Goal: Information Seeking & Learning: Learn about a topic

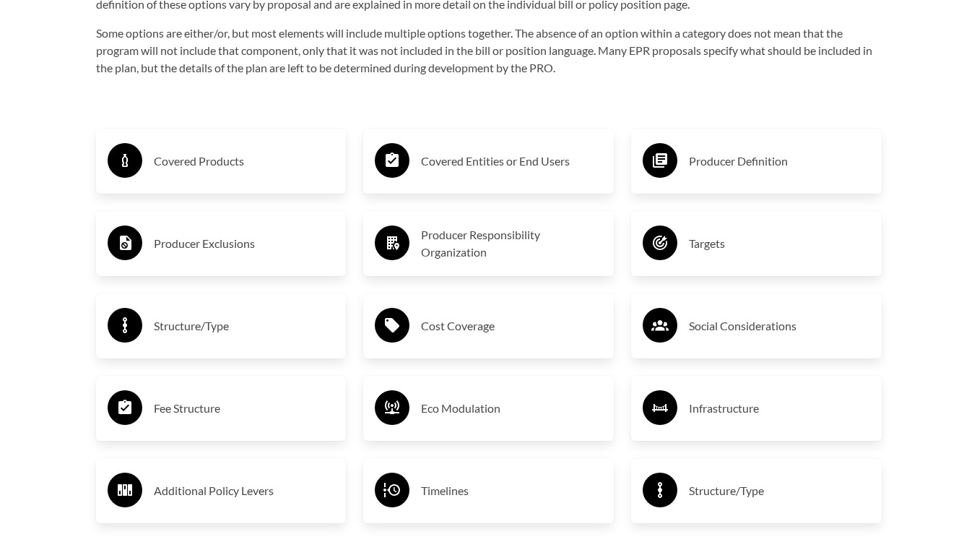
scroll to position [2311, 0]
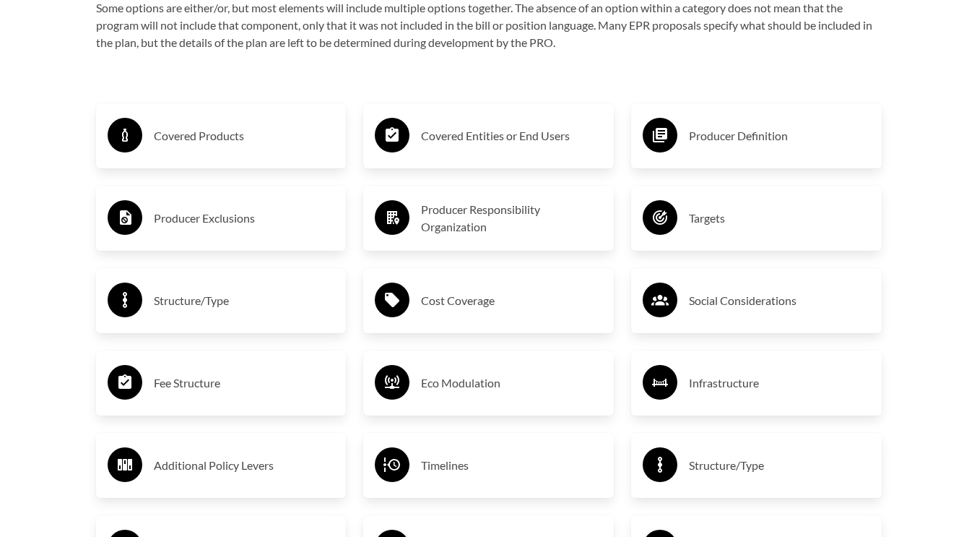
click at [709, 221] on h3 "Targets" at bounding box center [779, 218] width 181 height 23
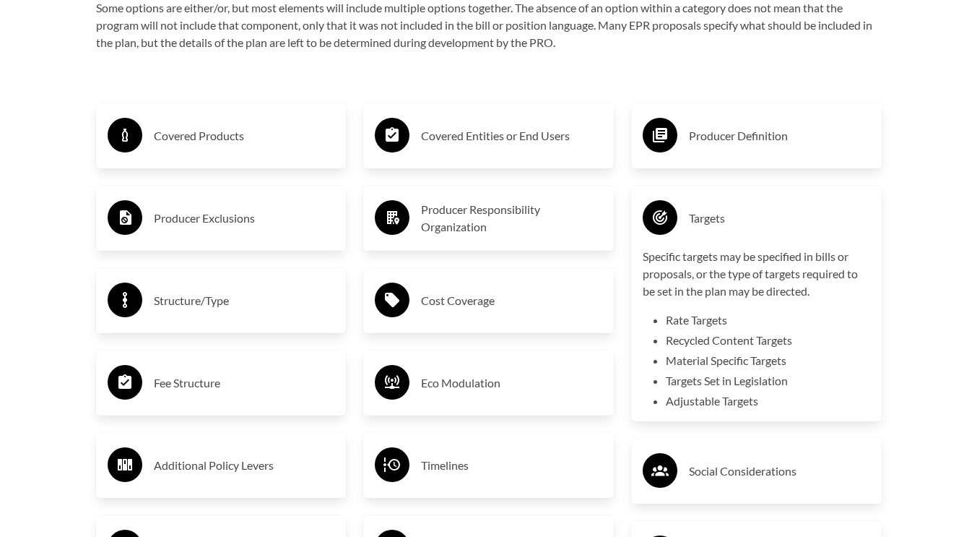
click at [694, 349] on li "Recycled Content Targets" at bounding box center [768, 340] width 204 height 17
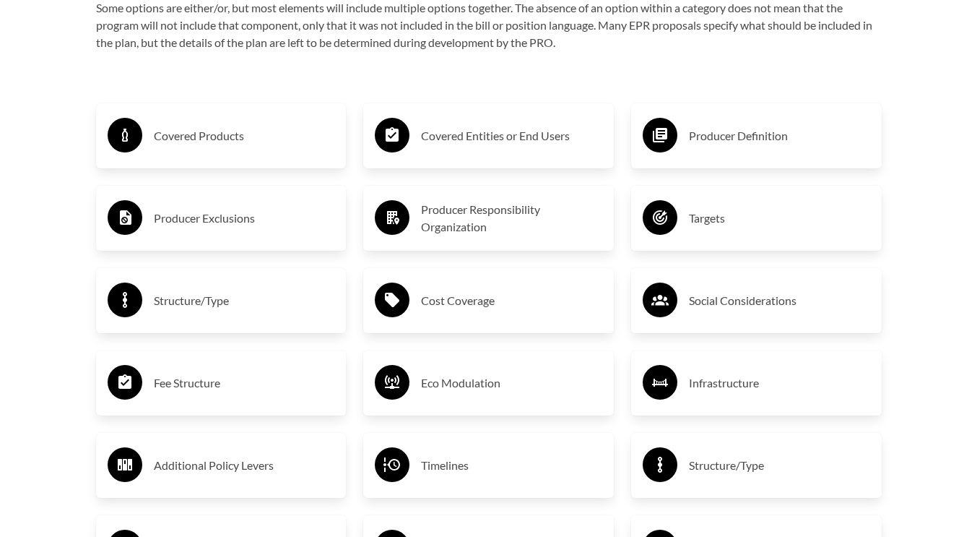
click at [243, 118] on div "Covered Products" at bounding box center [222, 136] width 228 height 42
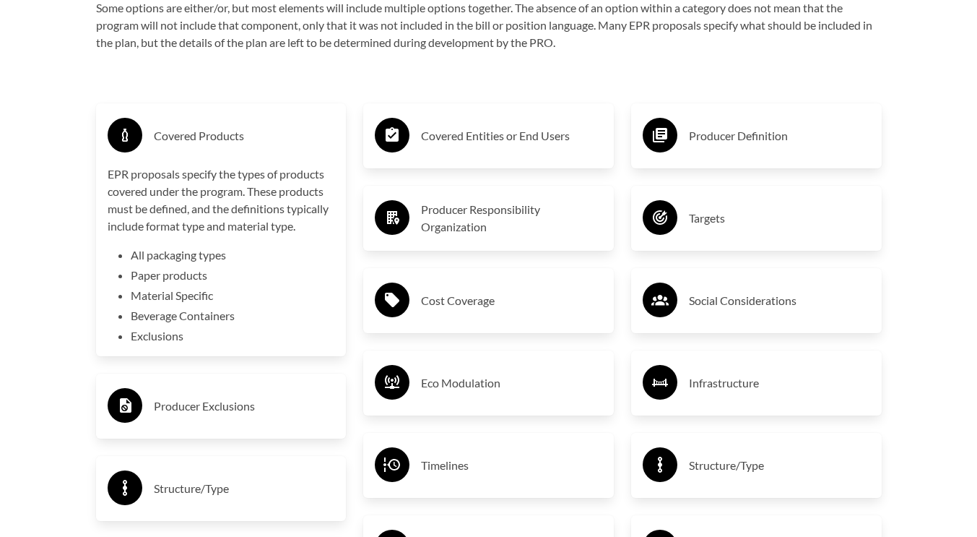
click at [243, 118] on div "Covered Products" at bounding box center [222, 136] width 228 height 42
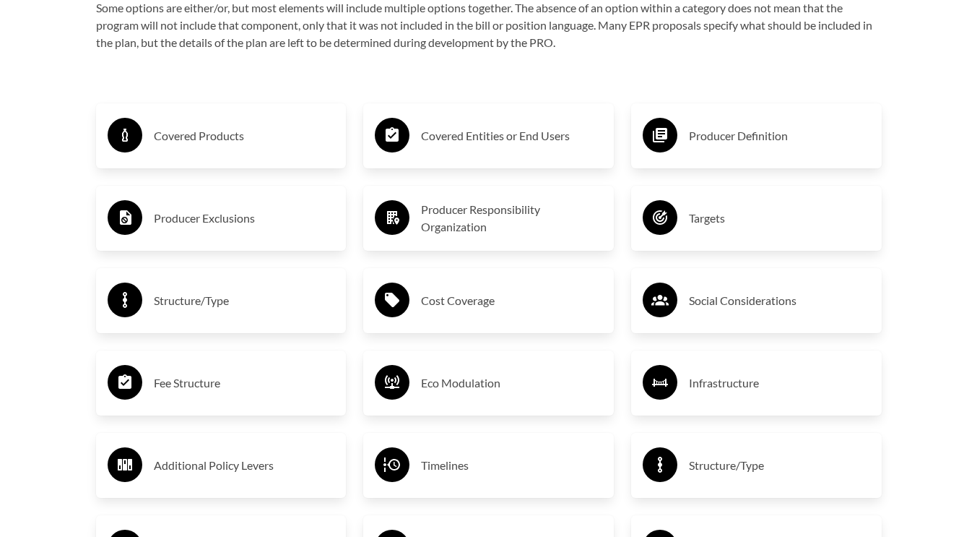
click at [454, 137] on h3 "Covered Entities or End Users" at bounding box center [511, 135] width 181 height 23
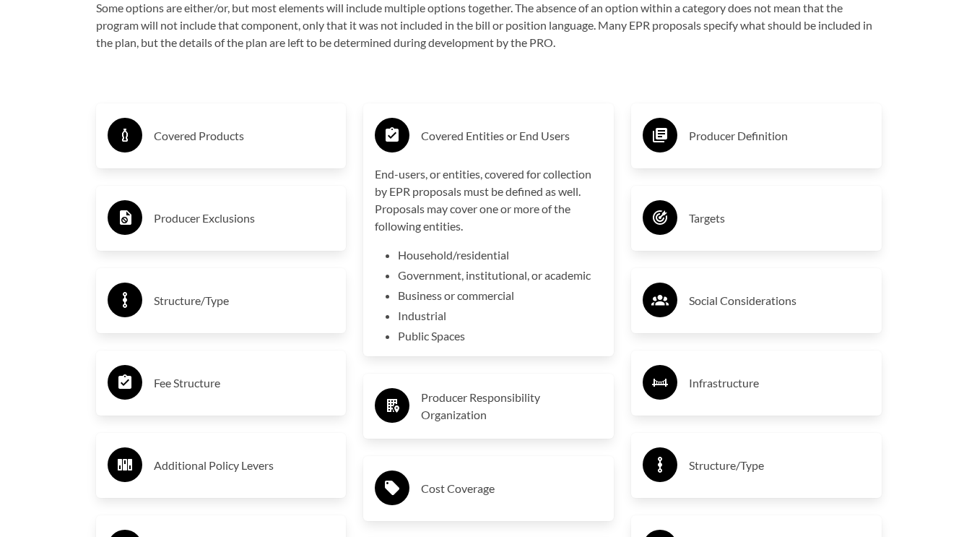
click at [455, 137] on h3 "Covered Entities or End Users" at bounding box center [511, 135] width 181 height 23
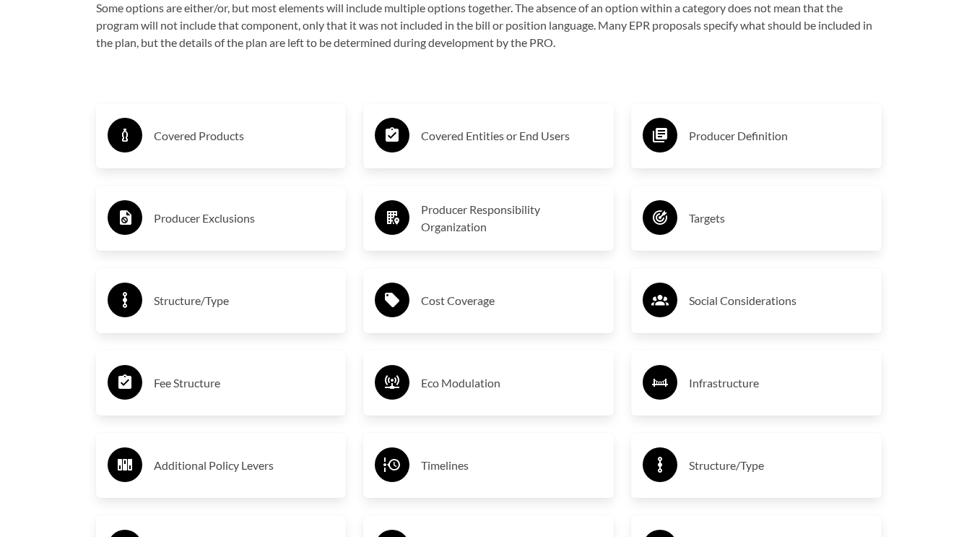
click at [732, 157] on div "Producer Definition" at bounding box center [757, 136] width 228 height 42
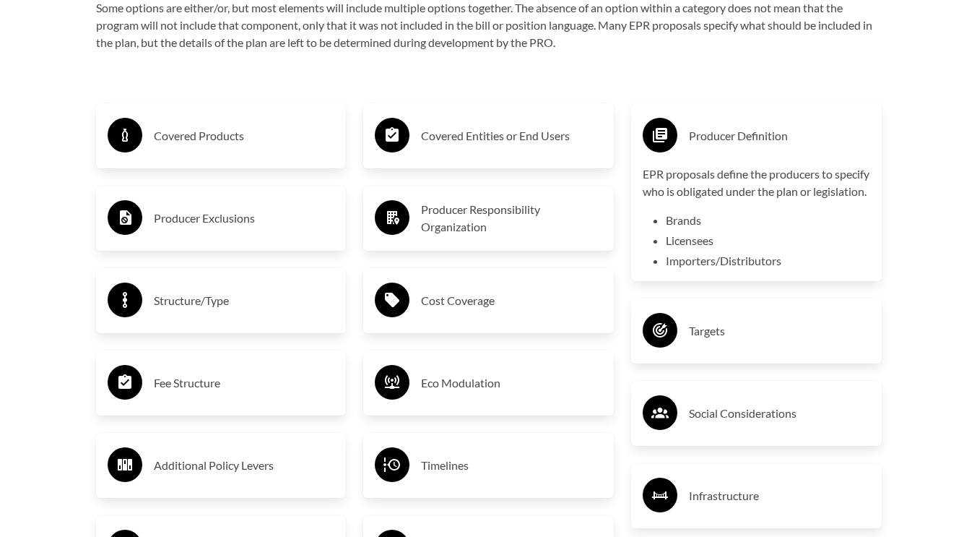
click at [739, 152] on div "Producer Definition" at bounding box center [757, 136] width 228 height 42
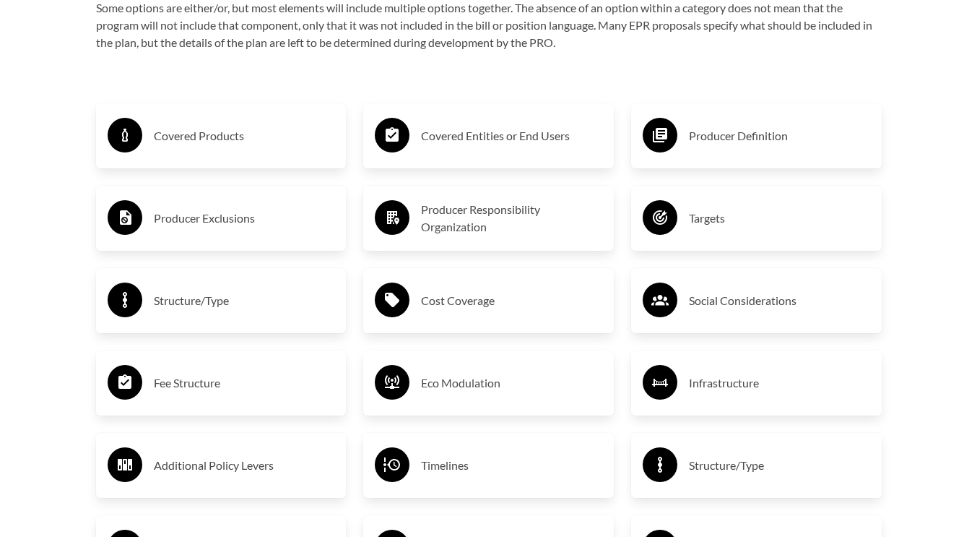
click at [224, 220] on h3 "Producer Exclusions" at bounding box center [244, 218] width 181 height 23
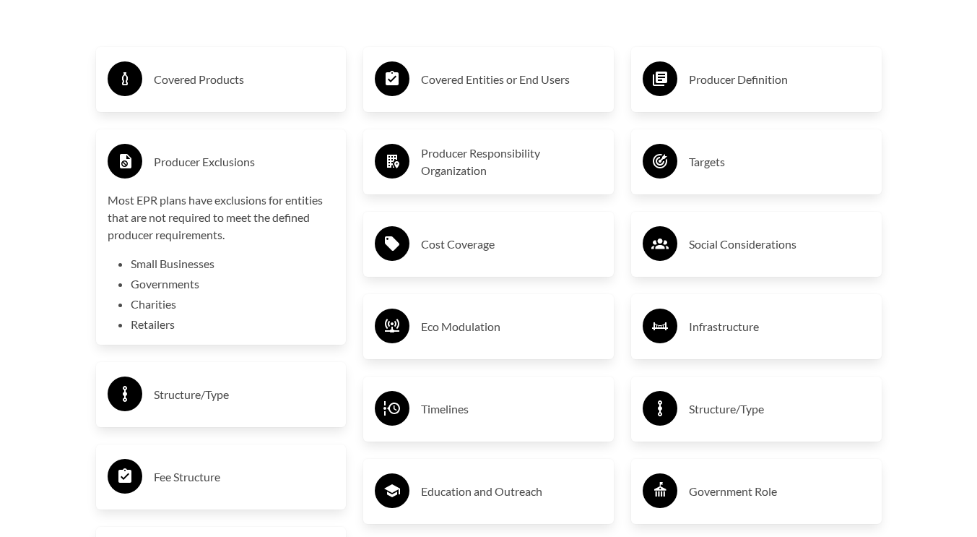
scroll to position [2383, 0]
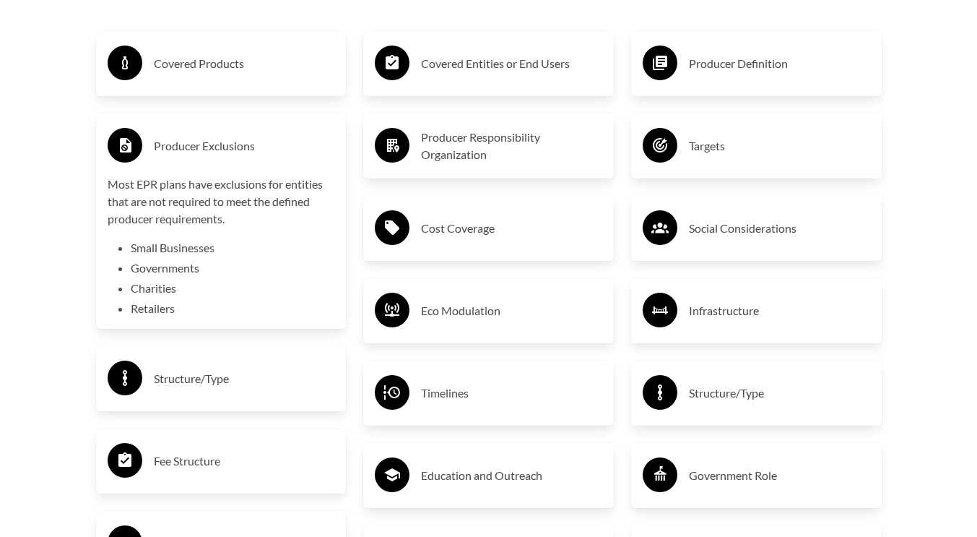
click at [254, 165] on div "Producer Exclusions" at bounding box center [222, 146] width 228 height 42
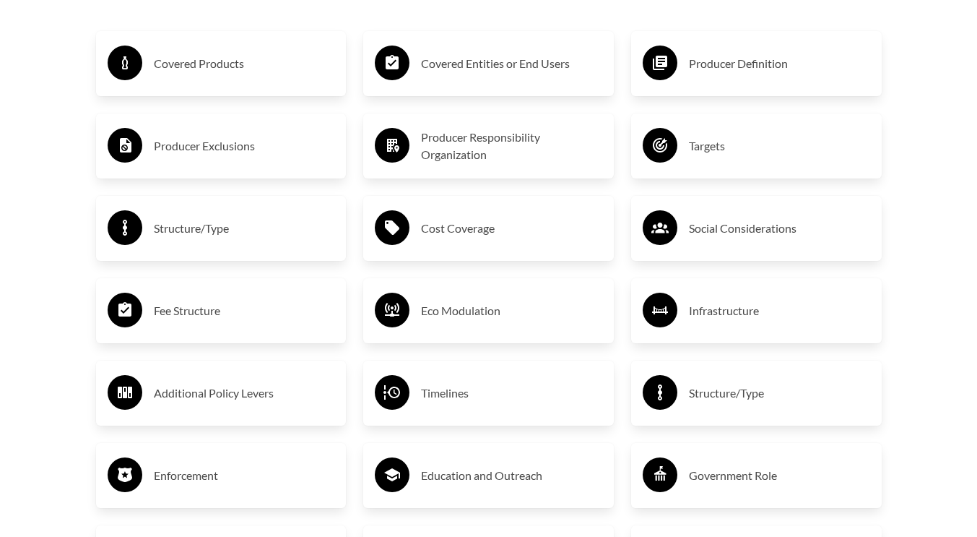
click at [243, 142] on h3 "Producer Exclusions" at bounding box center [244, 145] width 181 height 23
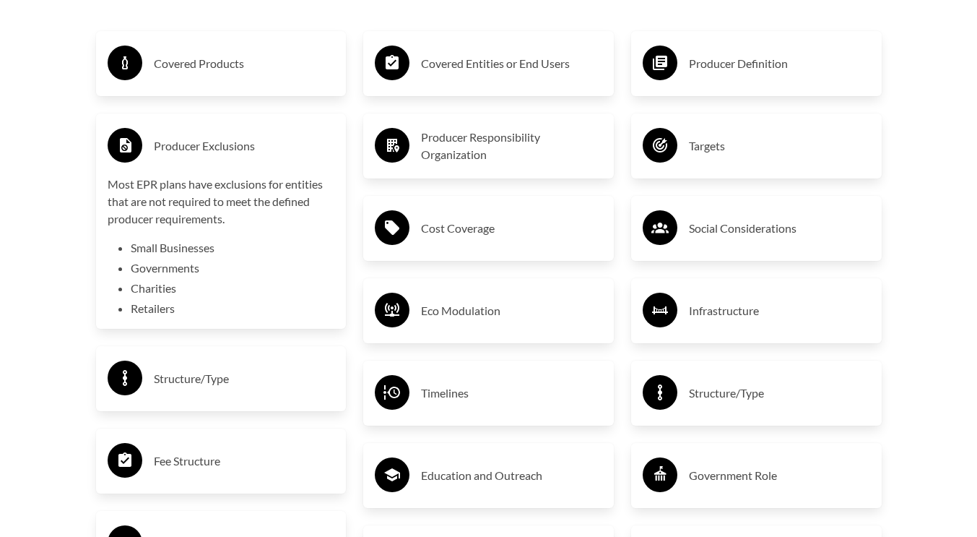
click at [243, 142] on h3 "Producer Exclusions" at bounding box center [244, 145] width 181 height 23
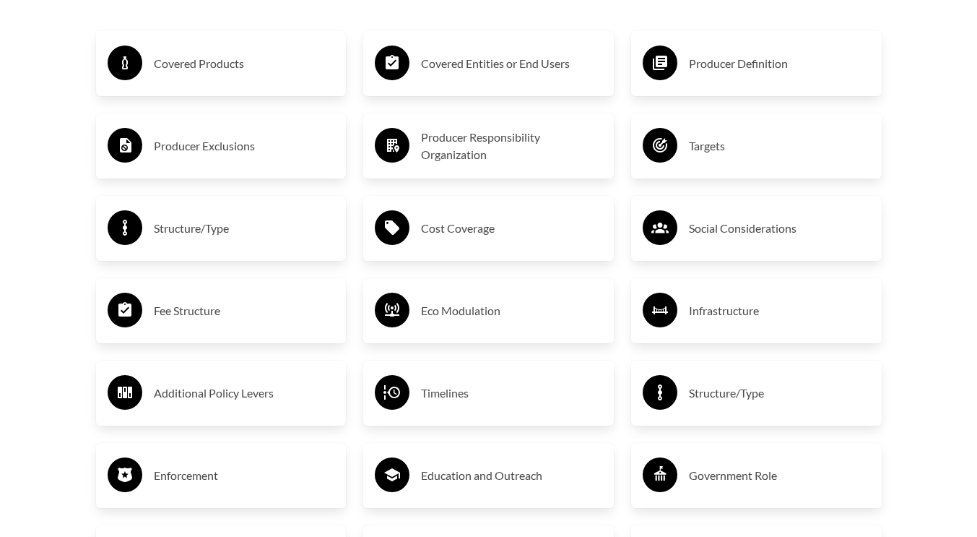
scroll to position [2456, 0]
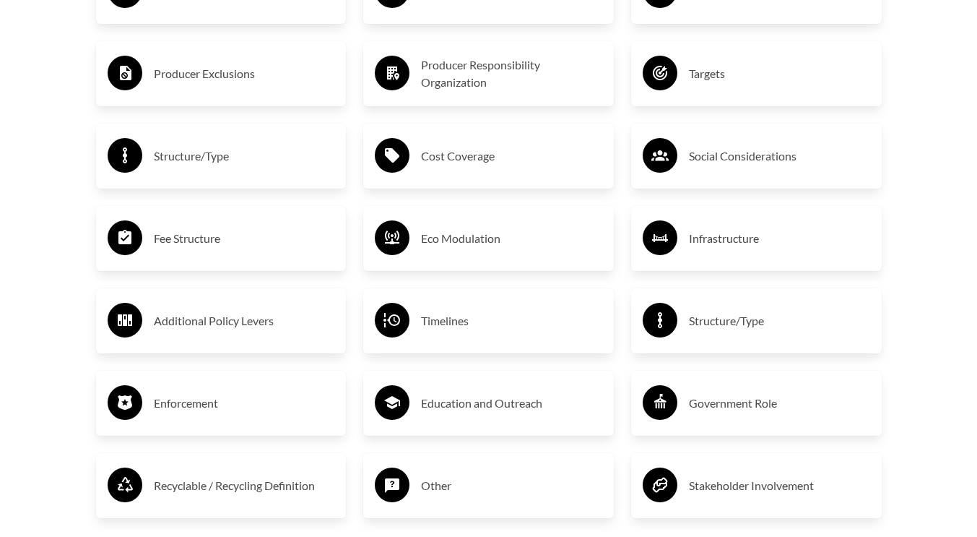
click at [269, 236] on h3 "Fee Structure" at bounding box center [244, 238] width 181 height 23
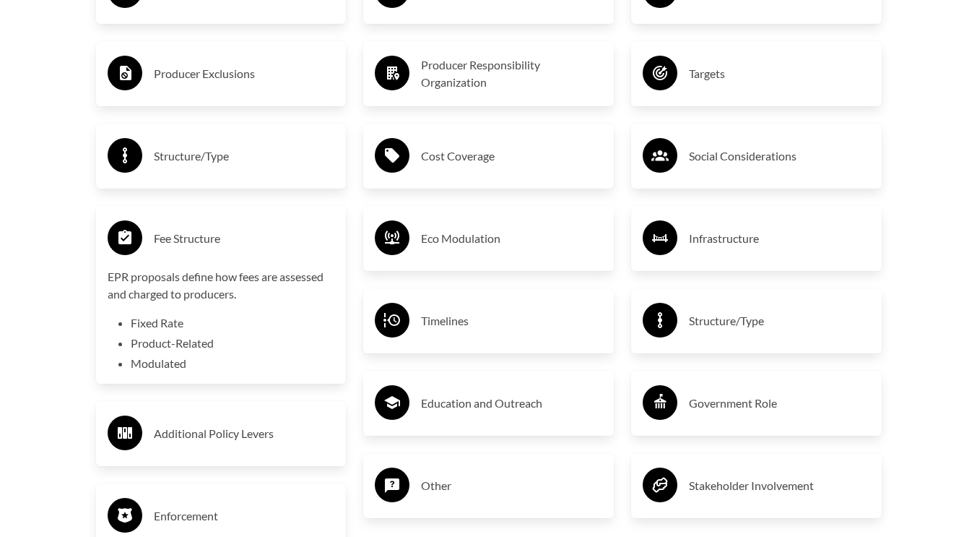
click at [267, 231] on h3 "Fee Structure" at bounding box center [244, 238] width 181 height 23
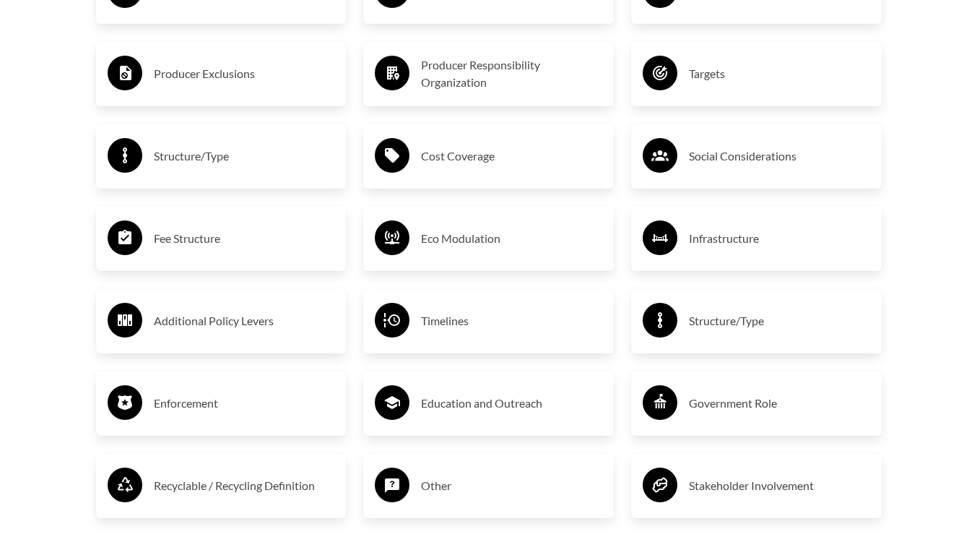
click at [440, 230] on h3 "Eco Modulation" at bounding box center [511, 238] width 181 height 23
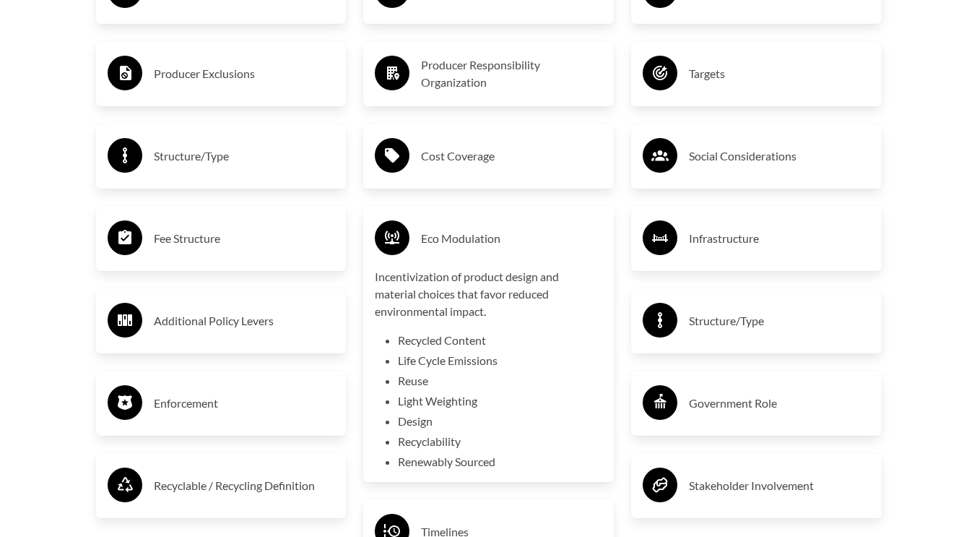
click at [490, 247] on h3 "Eco Modulation" at bounding box center [511, 238] width 181 height 23
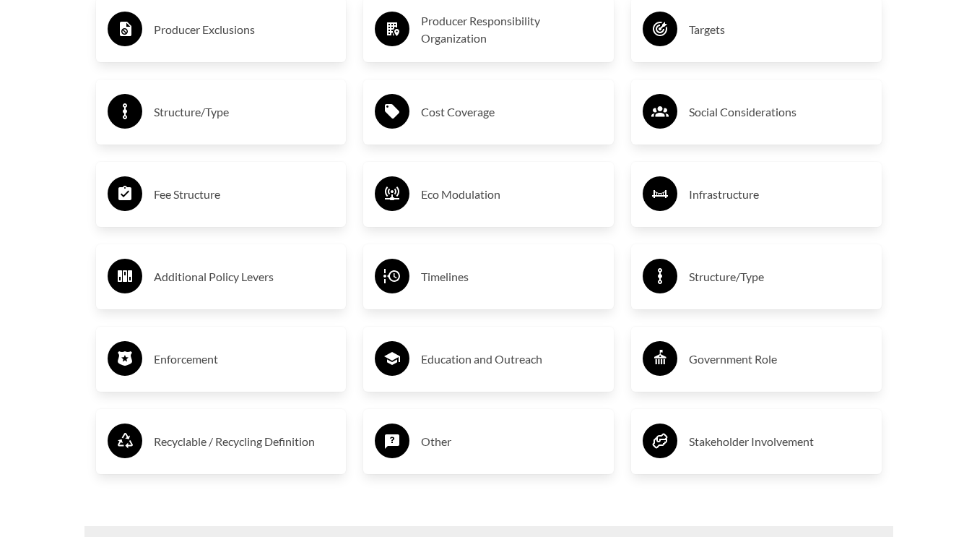
scroll to position [2528, 0]
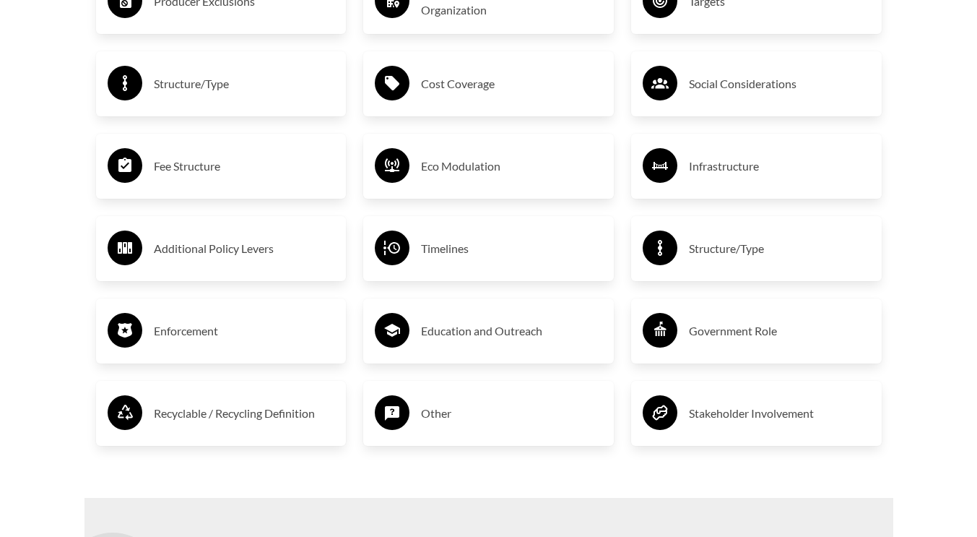
click at [469, 253] on h3 "Timelines" at bounding box center [511, 248] width 181 height 23
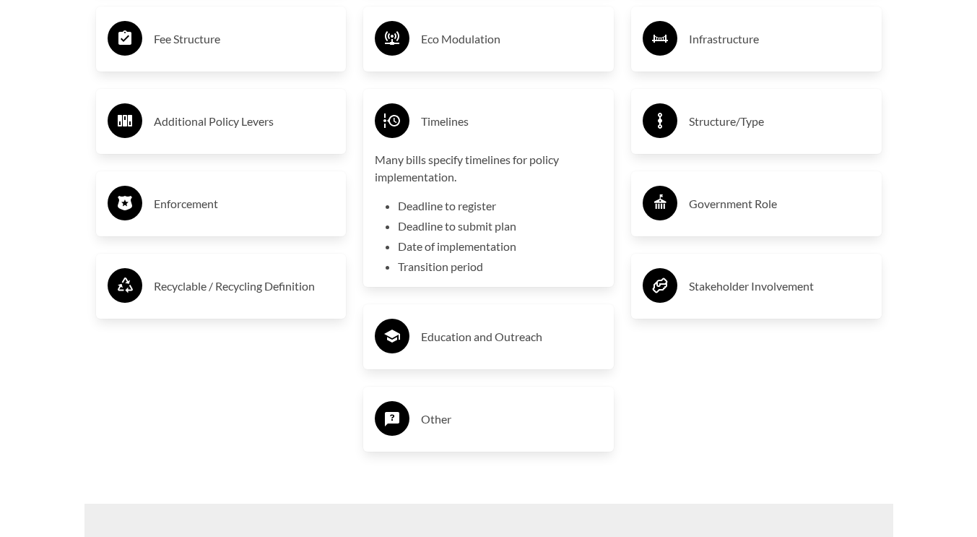
scroll to position [2672, 0]
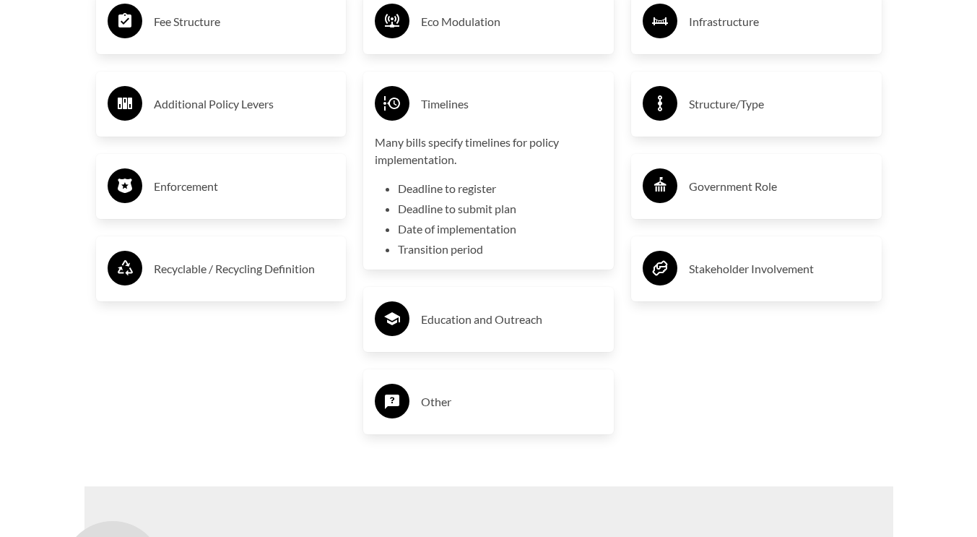
click at [490, 114] on h3 "Timelines" at bounding box center [511, 103] width 181 height 23
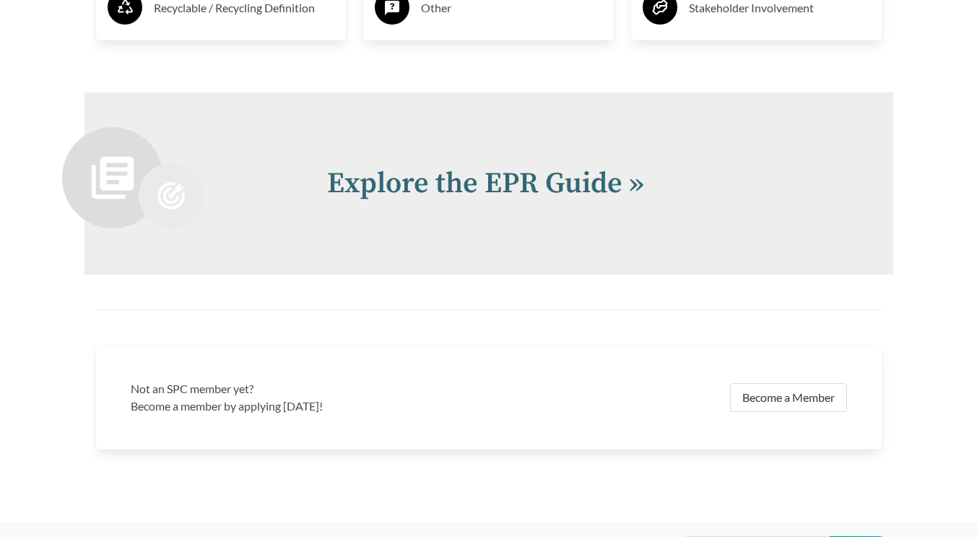
scroll to position [2961, 0]
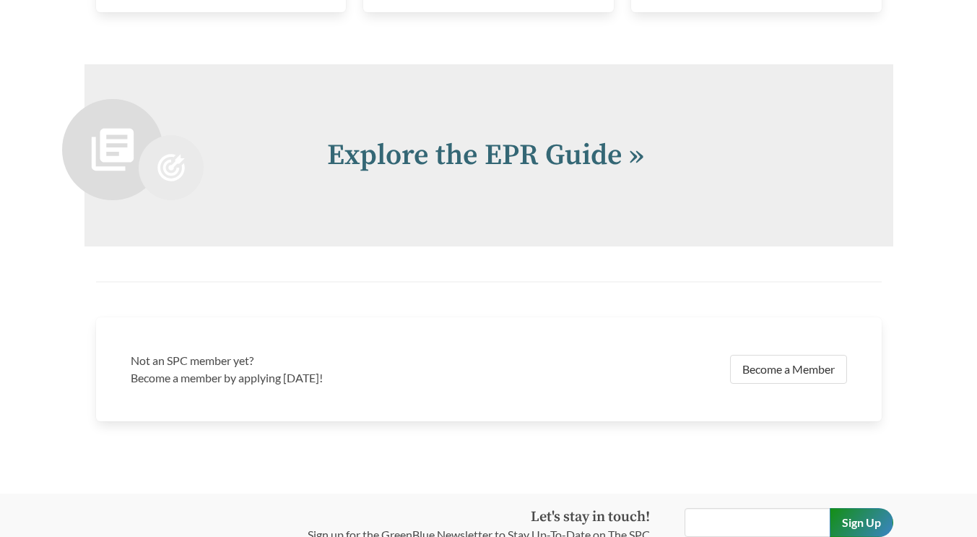
click at [560, 167] on link "Explore the EPR Guide »" at bounding box center [485, 155] width 317 height 36
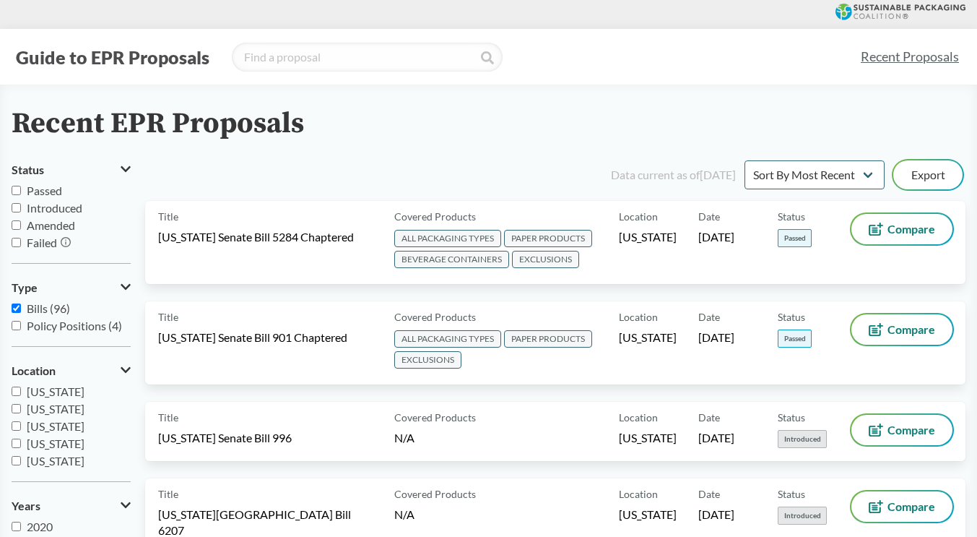
click at [350, 244] on span "[US_STATE] Senate Bill 5284 Chaptered" at bounding box center [256, 237] width 196 height 16
